Goal: Check status: Check status

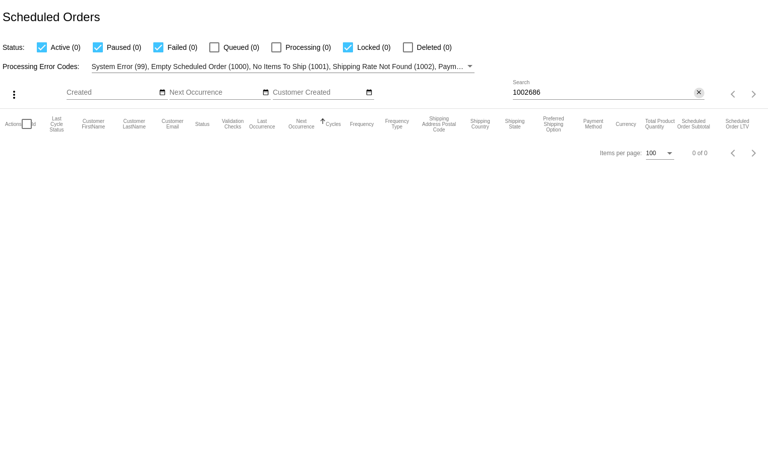
click at [699, 94] on mat-icon "close" at bounding box center [698, 93] width 7 height 8
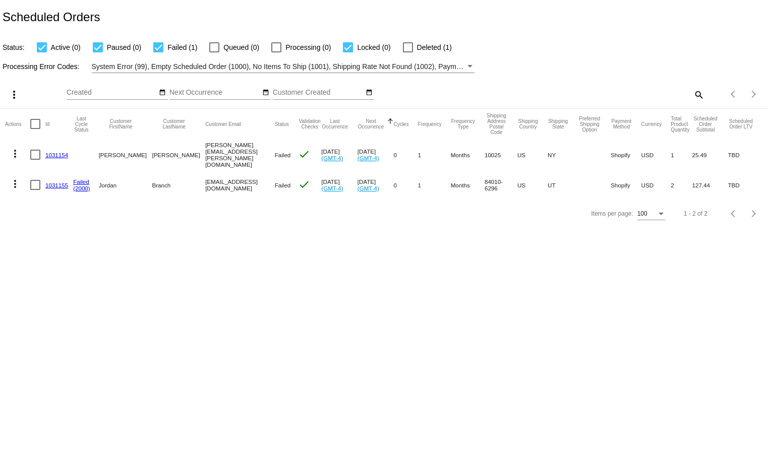
click at [59, 184] on link "1031155" at bounding box center [56, 185] width 23 height 7
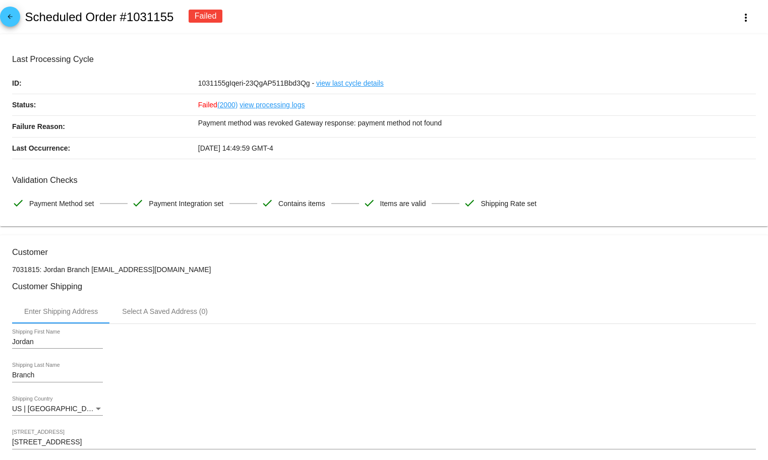
click at [344, 125] on p "Payment method was revoked Gateway response: payment method not found" at bounding box center [477, 123] width 558 height 14
copy div "Payment method was revoked Gateway response: payment method not found"
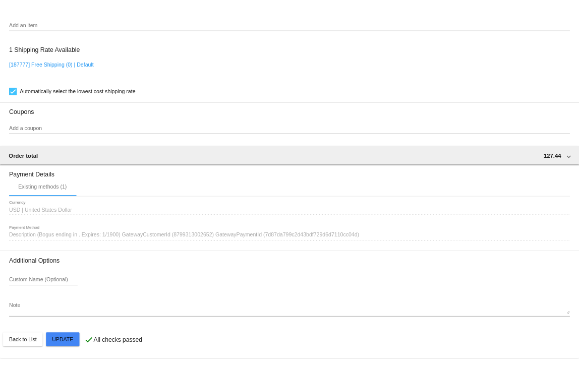
scroll to position [791, 0]
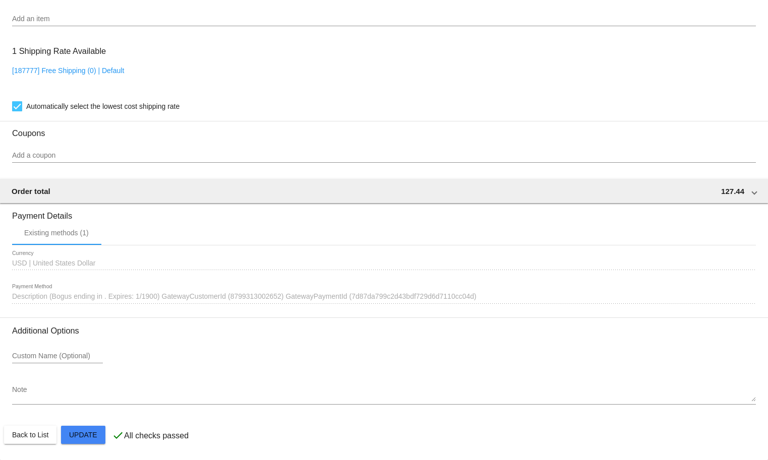
click at [147, 304] on div at bounding box center [384, 304] width 744 height 1
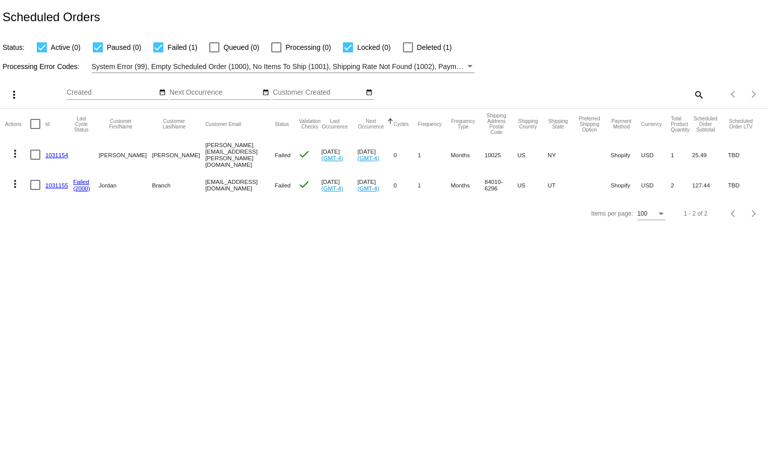
click at [57, 154] on link "1031154" at bounding box center [56, 155] width 23 height 7
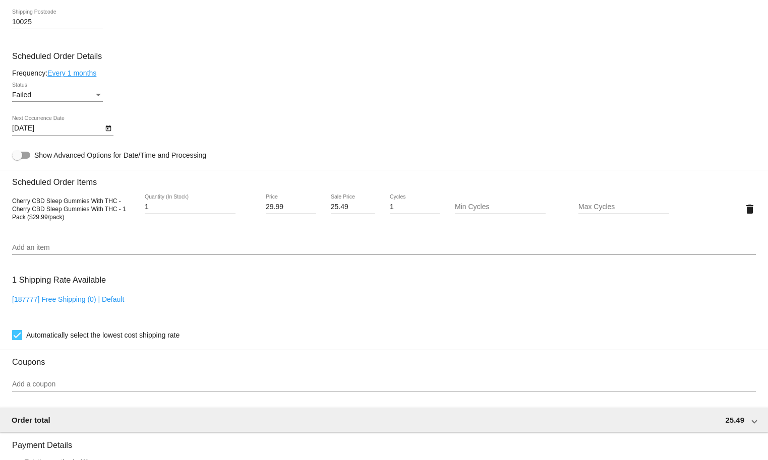
scroll to position [677, 0]
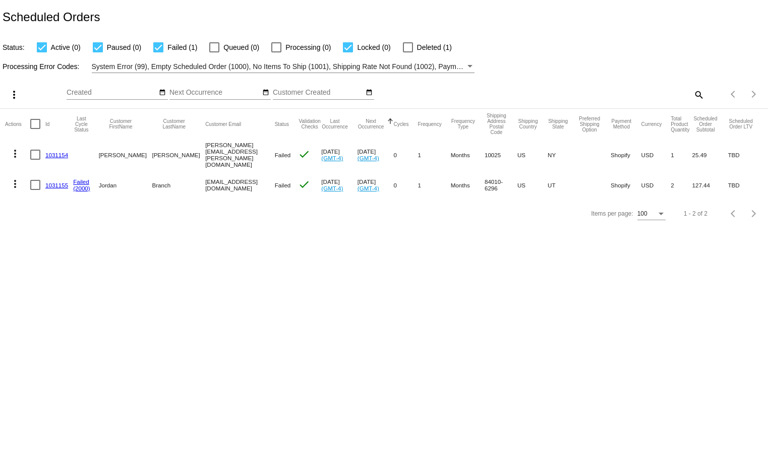
click at [55, 187] on link "1031155" at bounding box center [56, 185] width 23 height 7
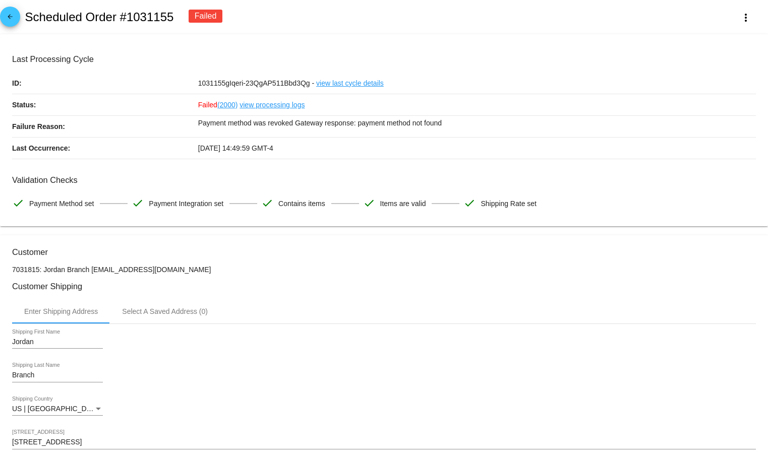
drag, startPoint x: 207, startPoint y: 268, endPoint x: 91, endPoint y: 275, distance: 116.2
click at [91, 271] on p "7031815: Jordan Branch [EMAIL_ADDRESS][DOMAIN_NAME]" at bounding box center [384, 270] width 744 height 8
copy p "[EMAIL_ADDRESS][DOMAIN_NAME]"
